Goal: Answer question/provide support

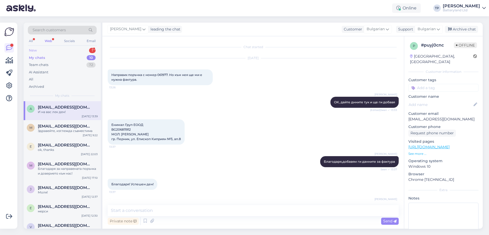
scroll to position [18, 0]
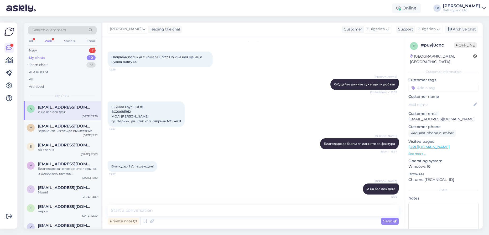
click at [52, 41] on div "Web" at bounding box center [48, 41] width 9 height 7
click at [51, 51] on div "New 1" at bounding box center [62, 50] width 69 height 7
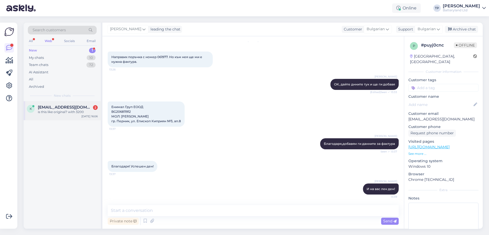
click at [65, 108] on span "[EMAIL_ADDRESS][DOMAIN_NAME]" at bounding box center [65, 107] width 55 height 5
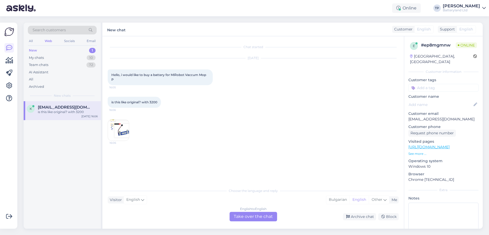
click at [254, 216] on div "English to English Take over the chat" at bounding box center [254, 216] width 48 height 9
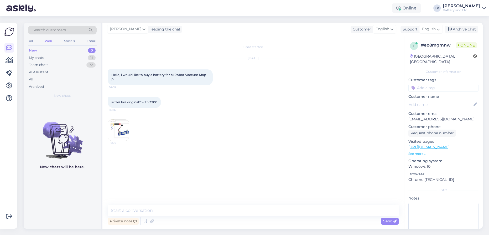
click at [121, 129] on img at bounding box center [118, 130] width 21 height 21
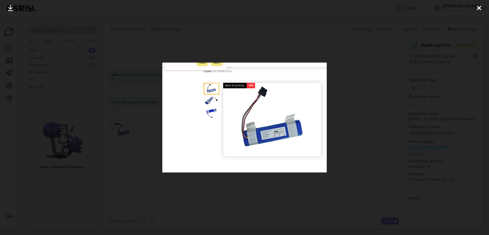
click at [273, 133] on img at bounding box center [244, 118] width 165 height 110
click at [482, 9] on div at bounding box center [479, 8] width 11 height 17
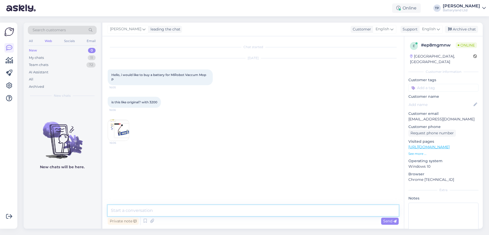
click at [187, 215] on textarea at bounding box center [253, 210] width 291 height 11
click at [120, 127] on img at bounding box center [118, 130] width 21 height 21
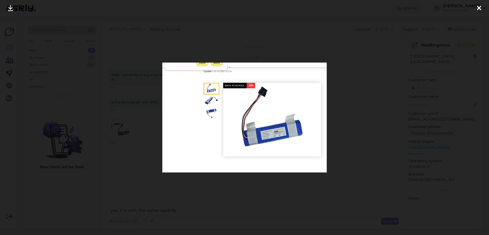
click at [135, 114] on div at bounding box center [244, 117] width 489 height 235
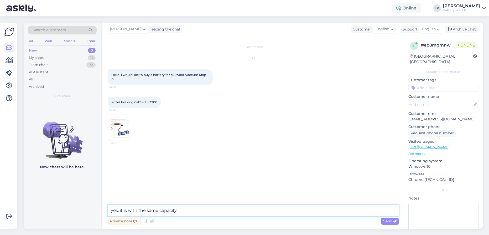
click at [200, 212] on textarea "yes, it is with the same capacity" at bounding box center [253, 210] width 291 height 11
paste textarea "[URL][DOMAIN_NAME]"
type textarea "yes, it is with the same capacity [URL][DOMAIN_NAME]"
